Goal: Navigation & Orientation: Find specific page/section

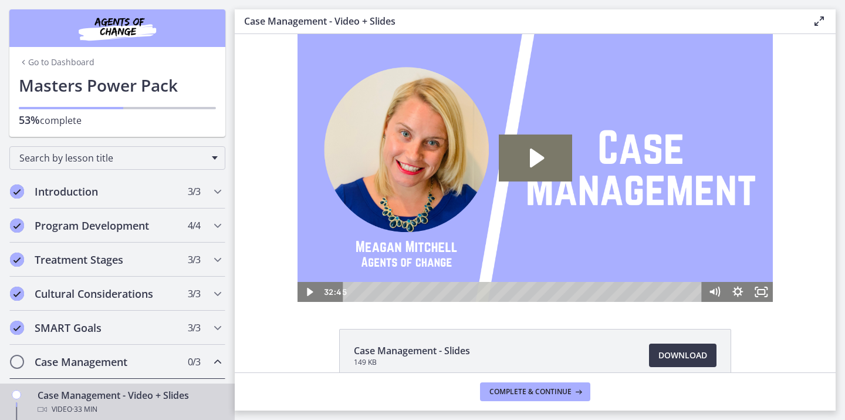
click at [76, 68] on div "Go to Dashboard" at bounding box center [117, 60] width 216 height 26
click at [73, 66] on link "Go to Dashboard" at bounding box center [57, 62] width 76 height 12
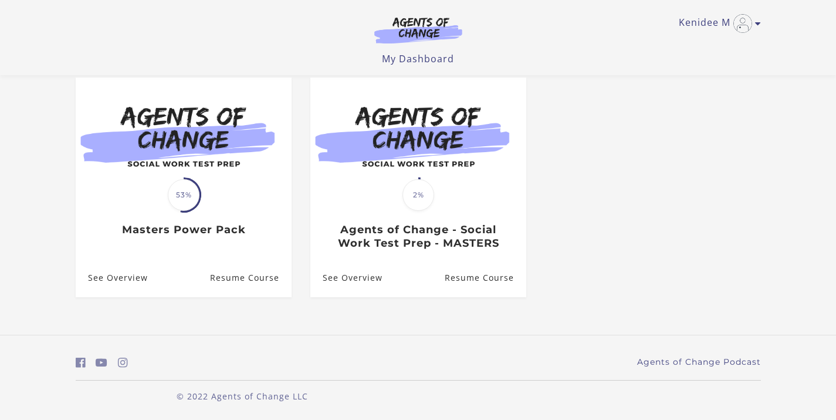
scroll to position [106, 0]
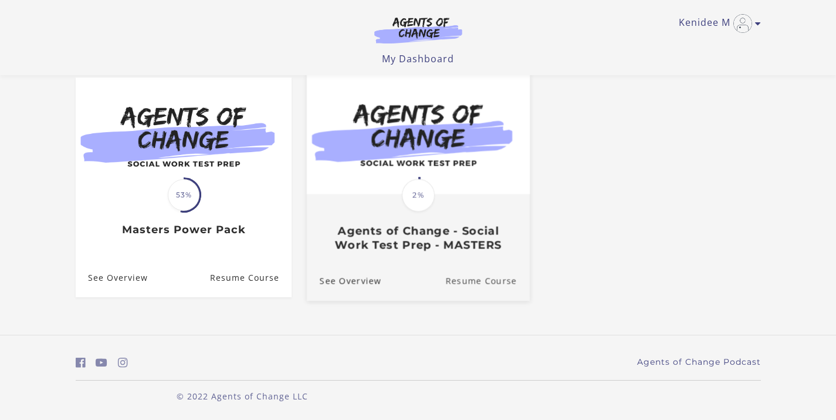
click at [474, 279] on link "Resume Course" at bounding box center [487, 280] width 84 height 39
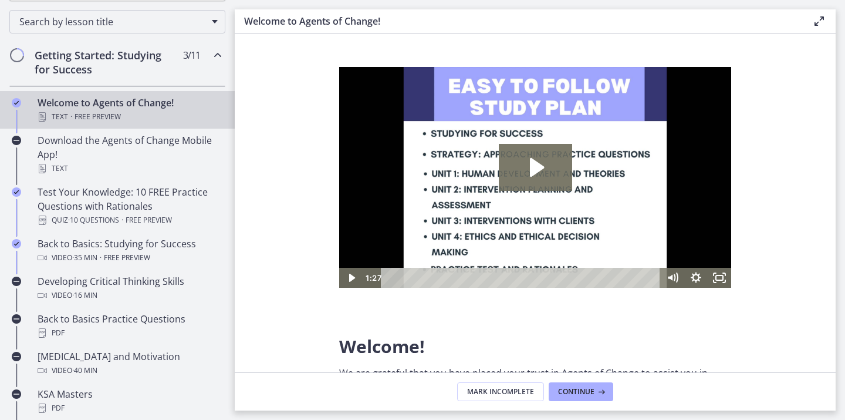
scroll to position [184, 0]
click at [199, 70] on div "Getting Started: Studying for Success 3 / 11 Completed" at bounding box center [117, 64] width 216 height 48
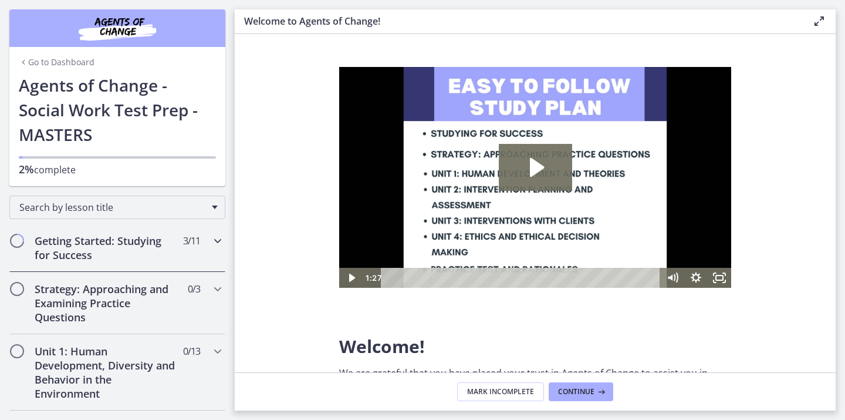
scroll to position [0, 0]
click at [57, 62] on link "Go to Dashboard" at bounding box center [57, 62] width 76 height 12
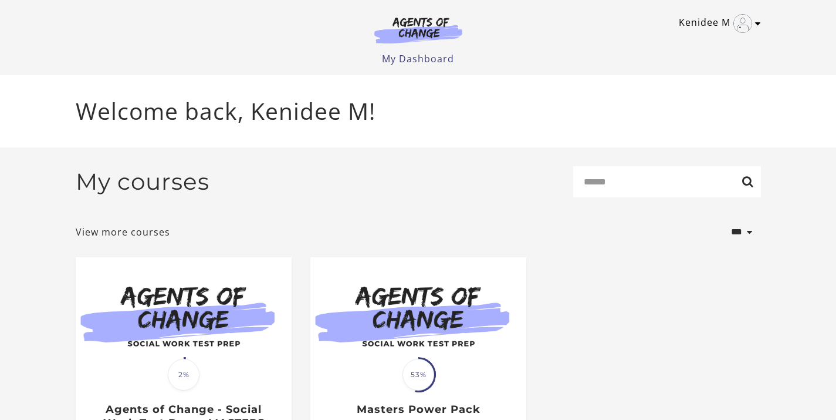
click at [716, 22] on link "Kenidee M" at bounding box center [717, 23] width 76 height 19
click at [708, 40] on link "My Account" at bounding box center [712, 43] width 103 height 20
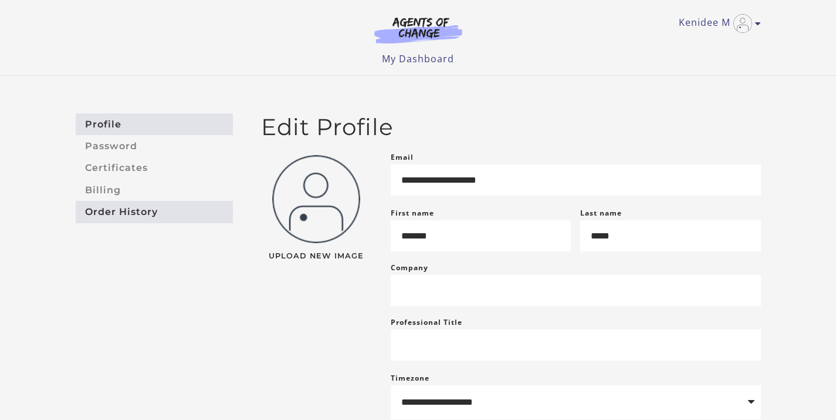
click at [127, 215] on link "Order History" at bounding box center [154, 212] width 157 height 22
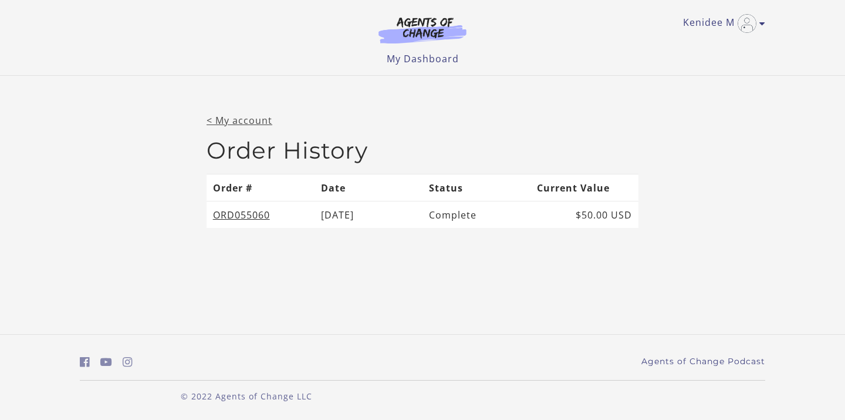
click at [263, 123] on link "< My account" at bounding box center [240, 120] width 66 height 13
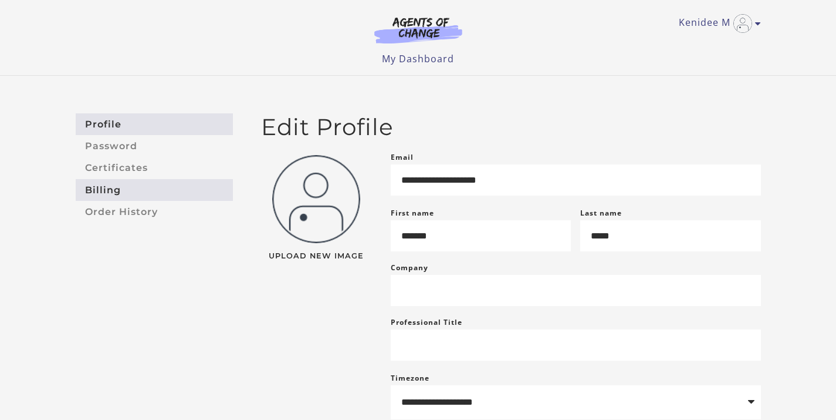
click at [113, 195] on link "Billing" at bounding box center [154, 190] width 157 height 22
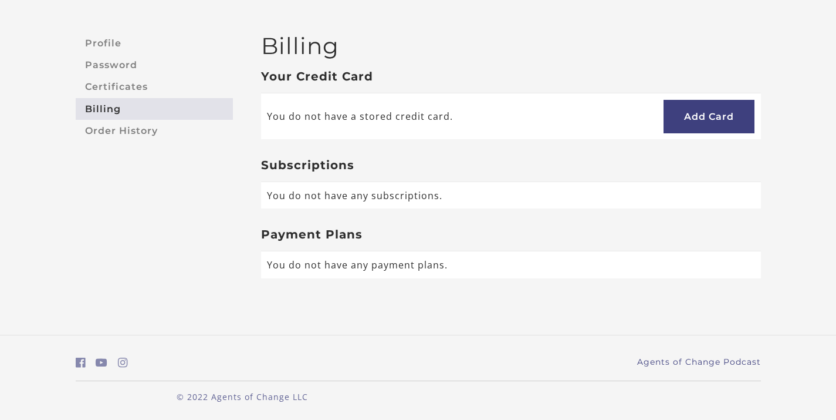
scroll to position [80, 0]
click at [128, 83] on link "Certificates" at bounding box center [154, 88] width 157 height 22
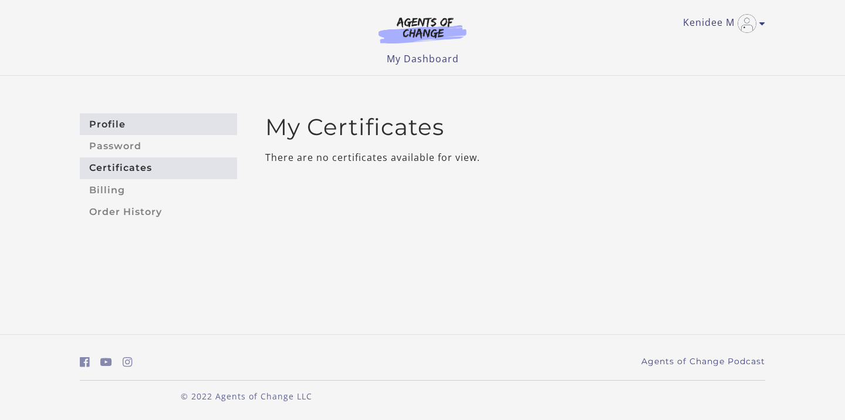
click at [116, 122] on link "Profile" at bounding box center [158, 124] width 157 height 22
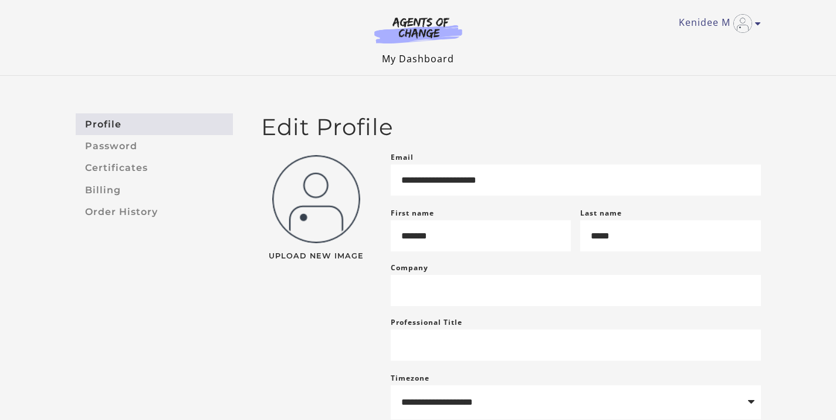
click at [429, 60] on link "My Dashboard" at bounding box center [418, 58] width 72 height 13
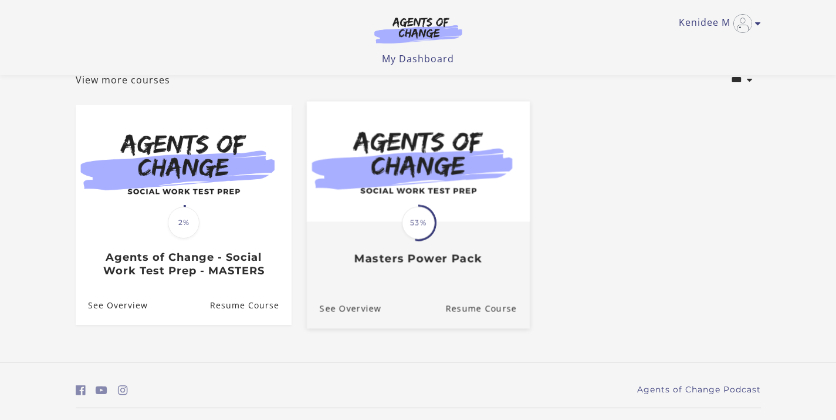
scroll to position [80, 0]
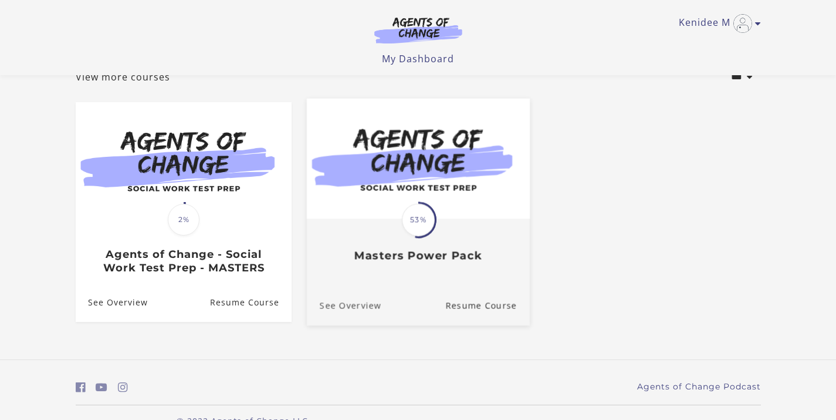
click at [362, 312] on link "See Overview" at bounding box center [343, 305] width 75 height 39
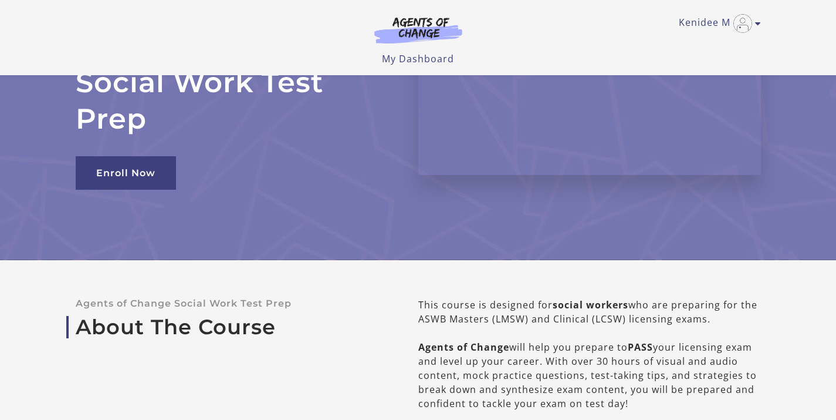
scroll to position [102, 0]
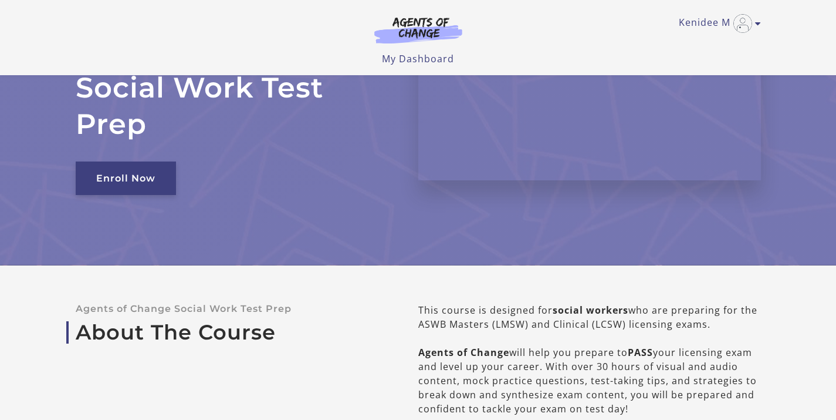
click at [154, 170] on link "Enroll Now" at bounding box center [126, 177] width 100 height 33
